Goal: Task Accomplishment & Management: Complete application form

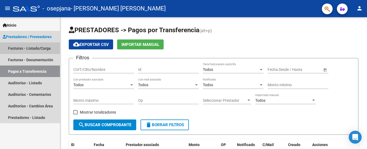
click at [31, 46] on link "Facturas - Listado/Carga" at bounding box center [30, 48] width 60 height 12
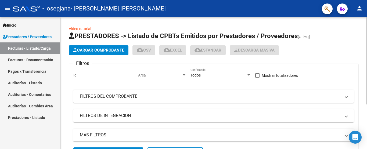
click at [91, 50] on span "Cargar Comprobante" at bounding box center [98, 50] width 51 height 5
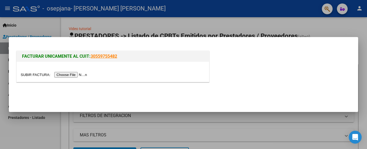
click at [77, 75] on input "file" at bounding box center [55, 75] width 68 height 6
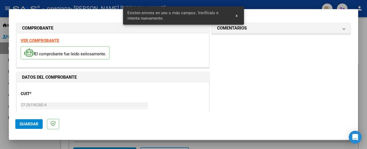
scroll to position [129, 0]
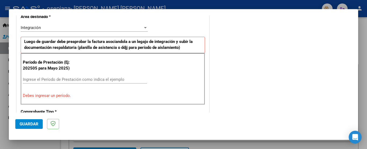
click at [60, 74] on div "Período de Prestación (Ej: 202505 para Mayo 2025) Ingrese el Período de Prestac…" at bounding box center [113, 79] width 184 height 52
click at [57, 77] on input "Ingrese el Período de Prestación como indica el ejemplo" at bounding box center [85, 79] width 124 height 5
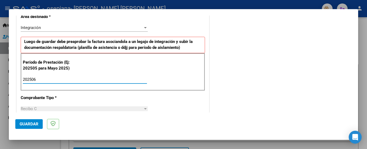
type input "202506"
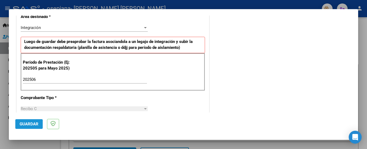
click at [31, 123] on span "Guardar" at bounding box center [29, 124] width 19 height 5
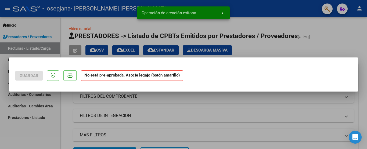
click at [356, 83] on mat-dialog-container "Guardar No está pre-aprobada. Asocie legajo (botón amarillo)" at bounding box center [183, 74] width 349 height 34
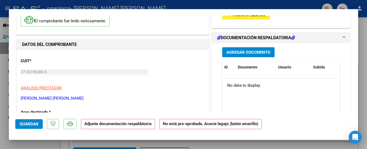
scroll to position [0, 0]
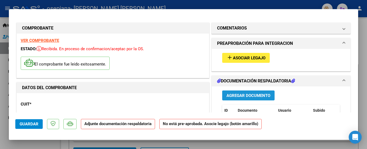
click at [265, 97] on span "Agregar Documento" at bounding box center [248, 95] width 44 height 5
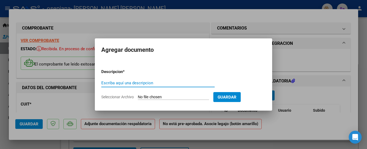
click at [139, 82] on input "Escriba aquí una descripcion" at bounding box center [157, 83] width 113 height 5
type input "Nota de credito"
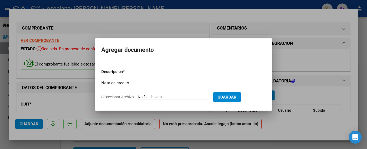
click at [170, 96] on input "Seleccionar Archivo" at bounding box center [173, 97] width 71 height 5
type input "C:\fakepath\27261963804_013_00001_00000003.pdf"
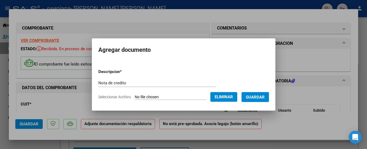
click at [262, 95] on span "Guardar" at bounding box center [255, 97] width 19 height 5
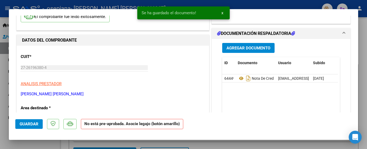
scroll to position [49, 0]
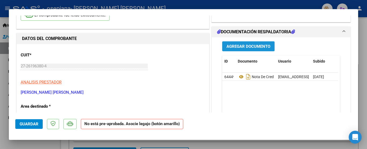
click at [253, 48] on span "Agregar Documento" at bounding box center [248, 46] width 44 height 5
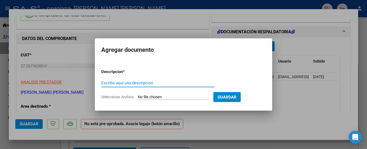
click at [135, 83] on input "Escriba aquí una descripcion" at bounding box center [157, 83] width 113 height 5
type input "Planilla de asistencia junio"
click at [176, 95] on input "Seleccionar Archivo" at bounding box center [173, 97] width 71 height 5
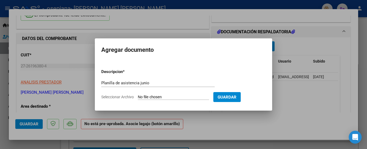
type input "C:\fakepath\WhatsApp Image [DATE] 10.56.52 AM.jpeg"
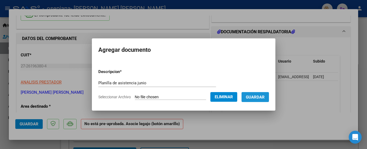
click at [256, 98] on span "Guardar" at bounding box center [255, 97] width 19 height 5
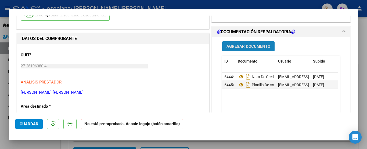
click at [245, 44] on span "Agregar Documento" at bounding box center [248, 46] width 44 height 5
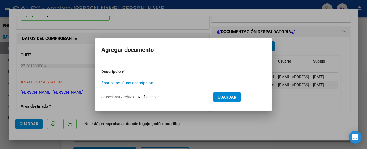
click at [135, 82] on input "Escriba aquí una descripcion" at bounding box center [157, 83] width 113 height 5
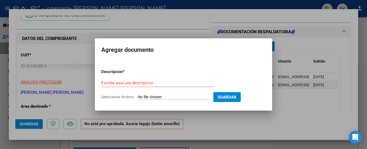
click at [306, 112] on div at bounding box center [183, 74] width 367 height 149
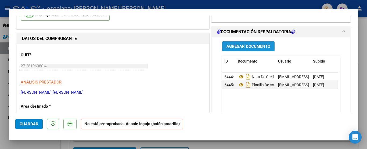
click at [257, 46] on span "Agregar Documento" at bounding box center [248, 46] width 44 height 5
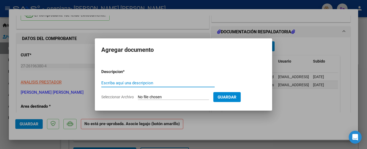
click at [152, 81] on input "Escriba aquí una descripcion" at bounding box center [157, 83] width 113 height 5
type input "X"
type input "CAE"
click at [174, 95] on input "Seleccionar Archivo" at bounding box center [173, 97] width 71 height 5
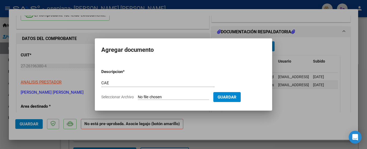
type input "C:\fakepath\Constatación de Comprobantes _ AFIPjun25.pdf"
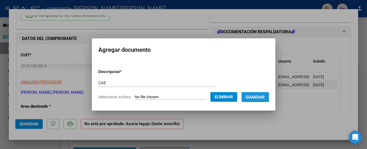
click at [269, 98] on button "Guardar" at bounding box center [254, 97] width 27 height 10
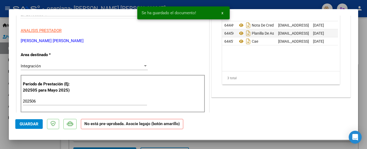
scroll to position [0, 0]
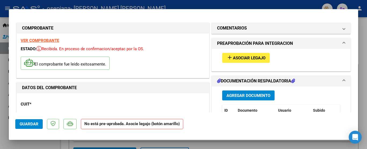
click at [250, 56] on span "Asociar Legajo" at bounding box center [249, 58] width 32 height 5
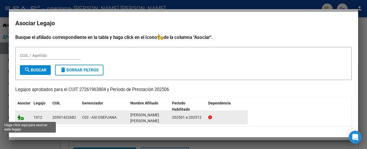
click at [22, 118] on icon at bounding box center [20, 117] width 6 height 6
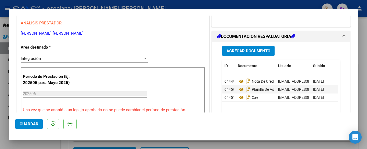
scroll to position [209, 0]
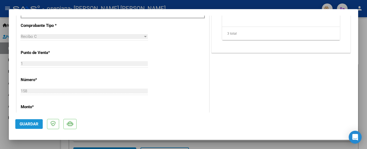
click at [28, 121] on button "Guardar" at bounding box center [28, 124] width 27 height 10
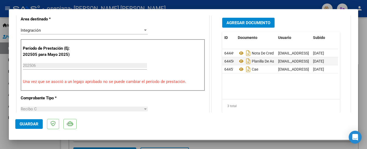
scroll to position [283, 0]
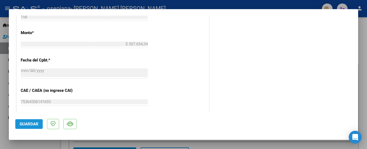
click at [25, 122] on span "Guardar" at bounding box center [29, 124] width 19 height 5
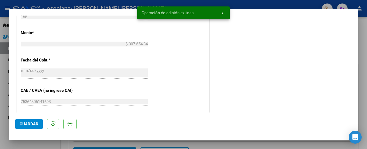
click at [0, 2] on div at bounding box center [183, 74] width 367 height 149
click at [0, 2] on mat-toolbar "menu - osepjana - [PERSON_NAME] [PERSON_NAME] person" at bounding box center [183, 8] width 367 height 17
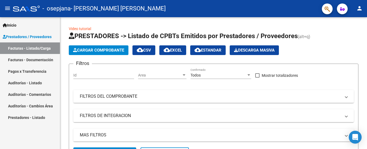
click at [18, 58] on link "Facturas - Documentación" at bounding box center [30, 60] width 60 height 12
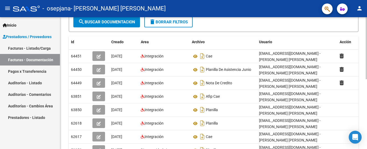
scroll to position [69, 0]
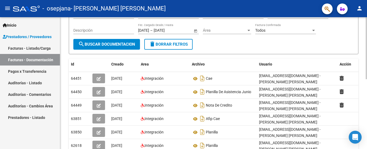
click at [366, 86] on div at bounding box center [365, 74] width 1 height 62
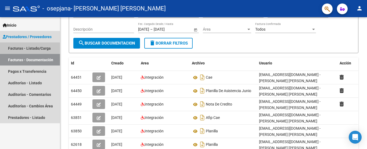
click at [13, 48] on link "Facturas - Listado/Carga" at bounding box center [30, 48] width 60 height 12
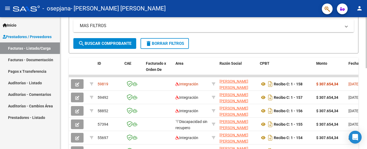
scroll to position [120, 0]
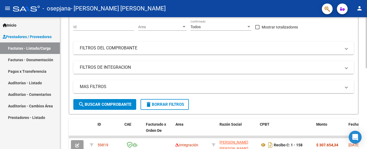
click at [366, 75] on div at bounding box center [365, 61] width 1 height 51
